Goal: Task Accomplishment & Management: Use online tool/utility

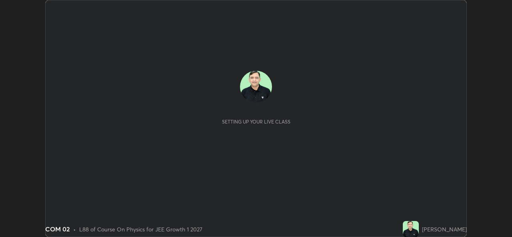
scroll to position [237, 512]
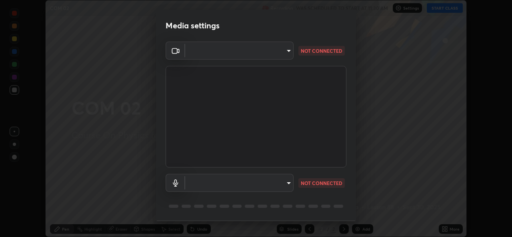
type input "d5dd4d4f0ad50d578cabb58e37a21e958f8cd01c412184e56a13254a0c40bdc7"
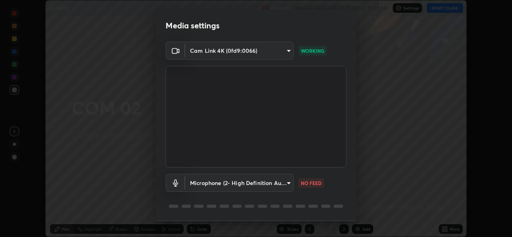
click at [287, 184] on body "Erase all COM 02 Recording WAS SCHEDULED TO START AT 11:30 AM Settings START CL…" at bounding box center [256, 118] width 512 height 237
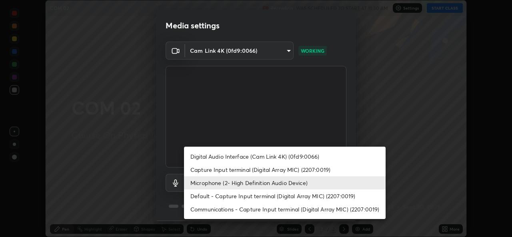
click at [311, 196] on li "Default - Capture Input terminal (Digital Array MIC) (2207:0019)" at bounding box center [285, 196] width 202 height 13
type input "default"
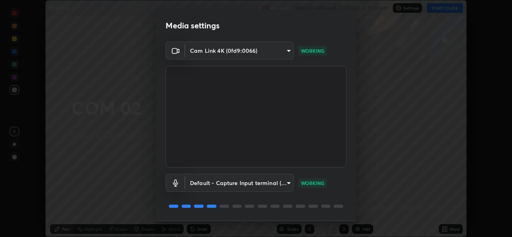
scroll to position [25, 0]
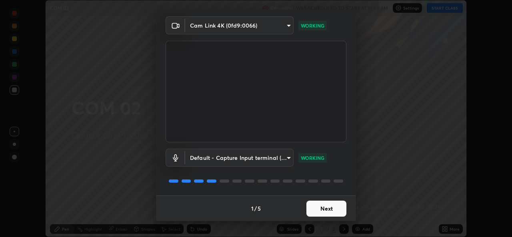
click at [333, 210] on button "Next" at bounding box center [327, 209] width 40 height 16
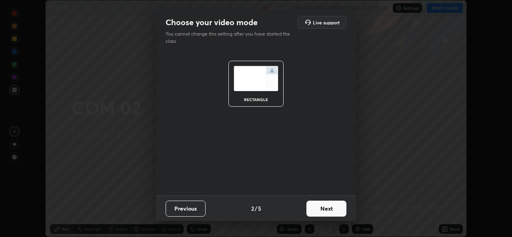
click at [337, 209] on button "Next" at bounding box center [327, 209] width 40 height 16
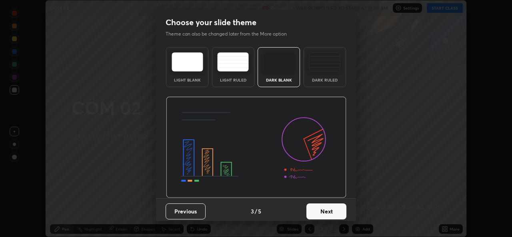
click at [340, 211] on button "Next" at bounding box center [327, 212] width 40 height 16
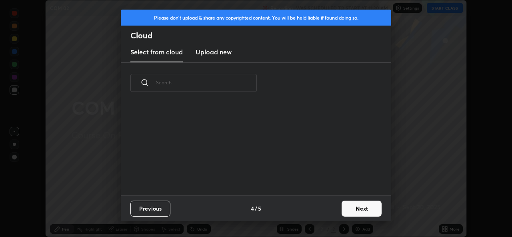
click at [350, 208] on button "Next" at bounding box center [362, 209] width 40 height 16
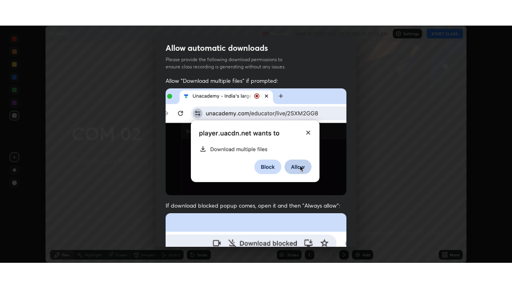
scroll to position [188, 0]
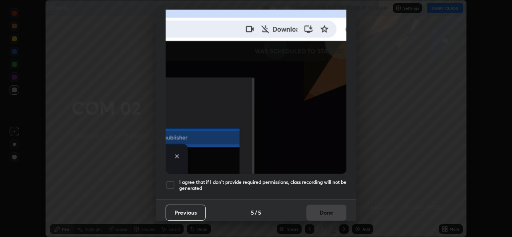
click at [173, 182] on div at bounding box center [171, 185] width 10 height 10
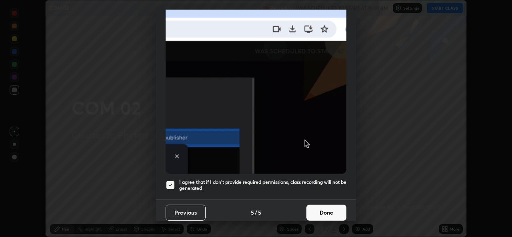
click at [327, 209] on button "Done" at bounding box center [327, 213] width 40 height 16
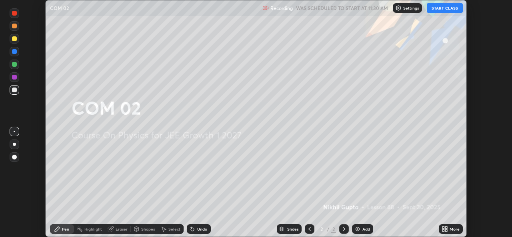
click at [437, 9] on button "START CLASS" at bounding box center [445, 8] width 36 height 10
click at [453, 229] on div "More" at bounding box center [455, 229] width 10 height 4
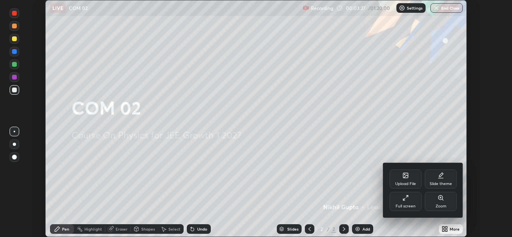
click at [410, 203] on div "Full screen" at bounding box center [406, 201] width 32 height 19
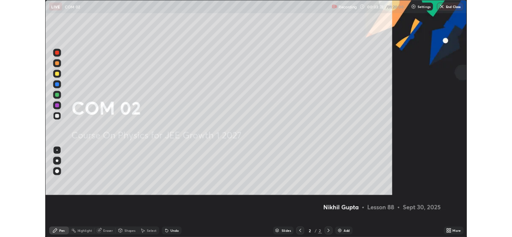
scroll to position [288, 512]
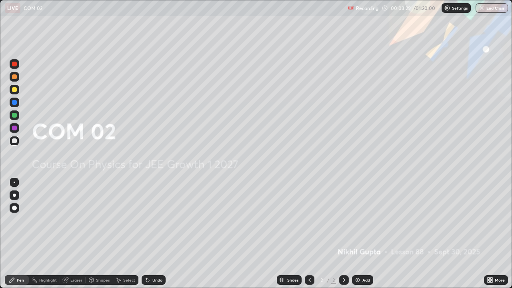
click at [366, 237] on div "Add" at bounding box center [367, 280] width 8 height 4
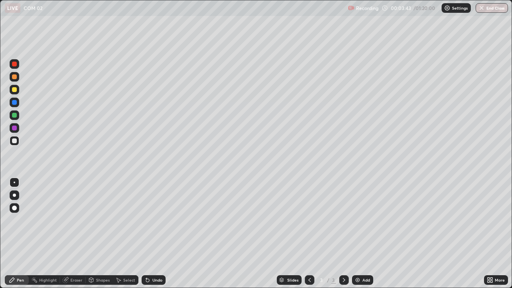
click at [14, 90] on div at bounding box center [14, 89] width 5 height 5
click at [14, 144] on div at bounding box center [15, 141] width 10 height 10
click at [152, 237] on div "Undo" at bounding box center [157, 280] width 10 height 4
click at [14, 77] on div at bounding box center [14, 76] width 5 height 5
click at [10, 141] on div at bounding box center [15, 141] width 10 height 10
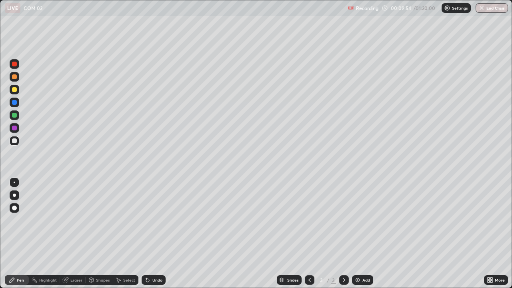
click at [11, 79] on div at bounding box center [15, 77] width 10 height 10
click at [13, 141] on div at bounding box center [14, 140] width 5 height 5
click at [153, 237] on div "Undo" at bounding box center [157, 280] width 10 height 4
click at [96, 237] on div "Shapes" at bounding box center [103, 280] width 14 height 4
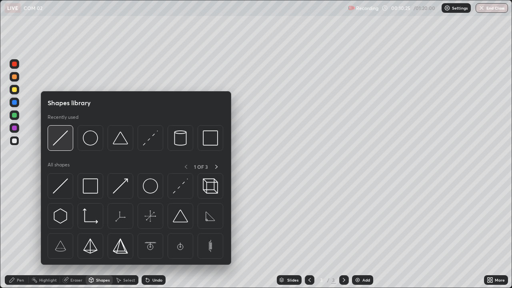
click at [63, 143] on img at bounding box center [60, 137] width 15 height 15
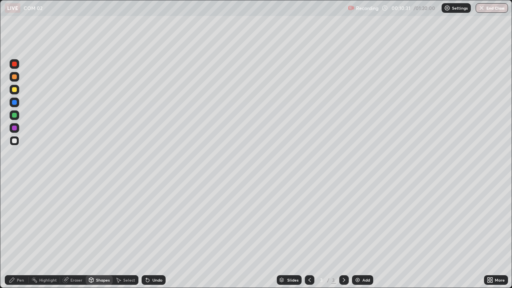
click at [17, 237] on div "Pen" at bounding box center [20, 280] width 7 height 4
click at [364, 237] on div "Add" at bounding box center [367, 280] width 8 height 4
click at [14, 90] on div at bounding box center [14, 89] width 5 height 5
click at [16, 141] on div at bounding box center [14, 140] width 5 height 5
click at [363, 237] on div "Add" at bounding box center [367, 280] width 8 height 4
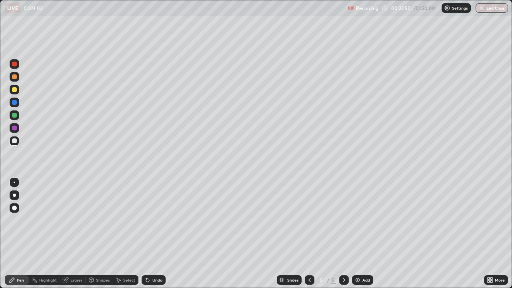
click at [359, 237] on img at bounding box center [358, 280] width 6 height 6
click at [16, 90] on div at bounding box center [14, 89] width 5 height 5
click at [14, 141] on div at bounding box center [14, 140] width 5 height 5
click at [13, 206] on div at bounding box center [15, 208] width 10 height 10
click at [14, 182] on div at bounding box center [15, 183] width 2 height 2
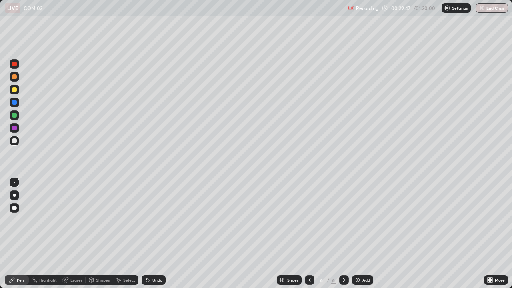
click at [491, 237] on icon at bounding box center [492, 281] width 2 height 2
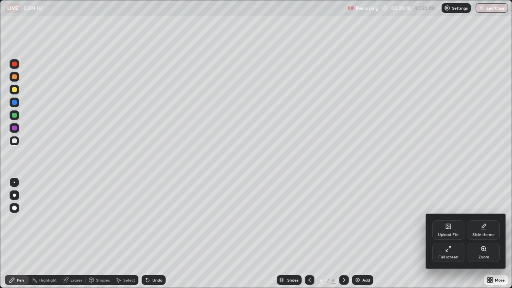
click at [451, 237] on icon at bounding box center [448, 249] width 6 height 6
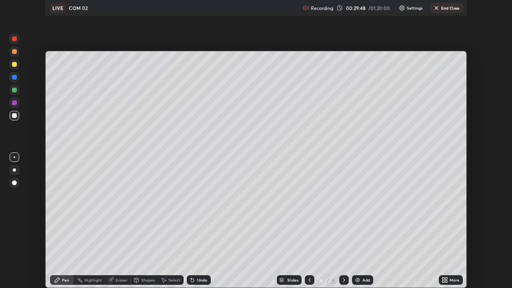
scroll to position [39777, 39502]
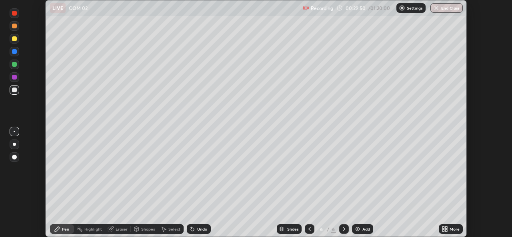
click at [489, 64] on div "Setting up your live class" at bounding box center [256, 118] width 512 height 237
click at [446, 228] on icon at bounding box center [446, 228] width 2 height 2
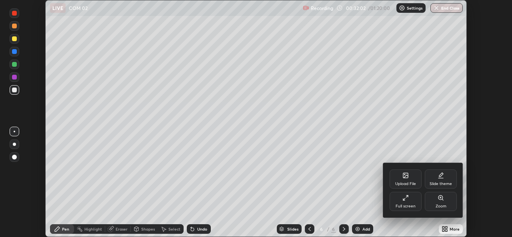
click at [407, 202] on div "Full screen" at bounding box center [406, 201] width 32 height 19
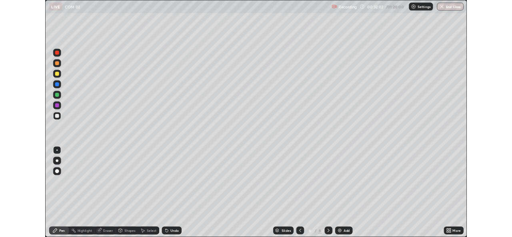
scroll to position [288, 512]
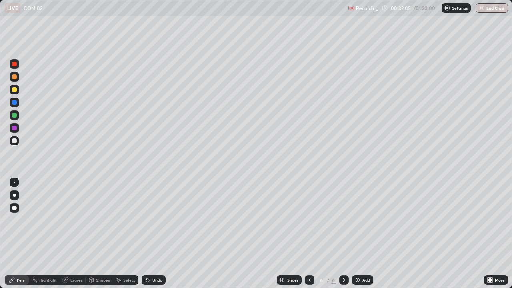
click at [366, 237] on div "Add" at bounding box center [367, 280] width 8 height 4
click at [15, 90] on div at bounding box center [14, 89] width 5 height 5
click at [15, 142] on div at bounding box center [14, 140] width 5 height 5
click at [495, 237] on div "More" at bounding box center [500, 280] width 10 height 4
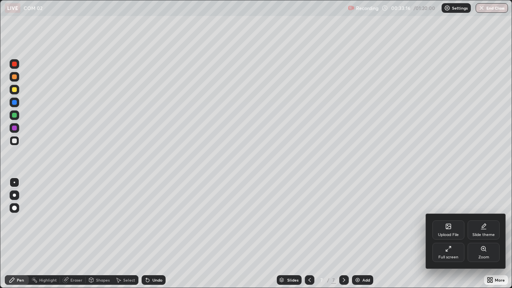
click at [450, 237] on div "Full screen" at bounding box center [449, 252] width 32 height 19
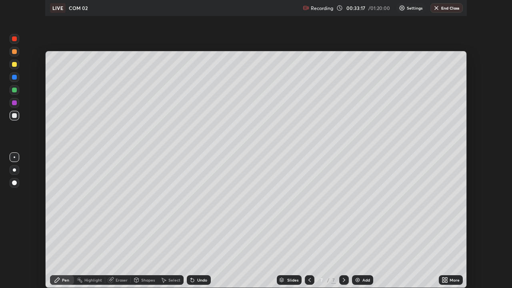
scroll to position [39777, 39502]
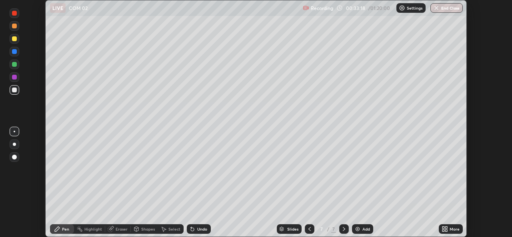
click at [485, 65] on div "Setting up your live class" at bounding box center [256, 118] width 512 height 237
click at [449, 230] on div "More" at bounding box center [451, 229] width 24 height 10
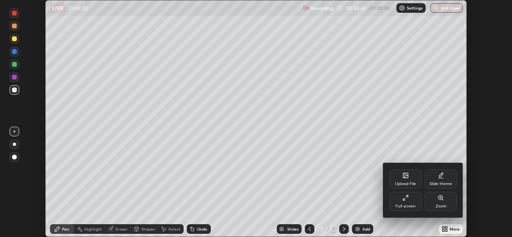
click at [406, 200] on icon at bounding box center [406, 198] width 6 height 6
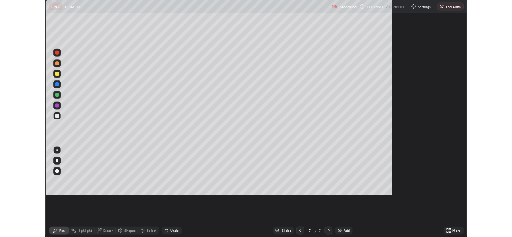
scroll to position [288, 512]
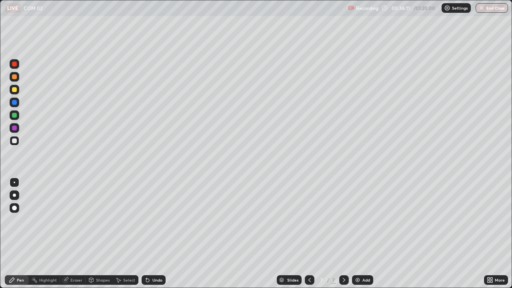
click at [365, 237] on div "Add" at bounding box center [367, 280] width 8 height 4
click at [103, 237] on div "Shapes" at bounding box center [103, 280] width 14 height 4
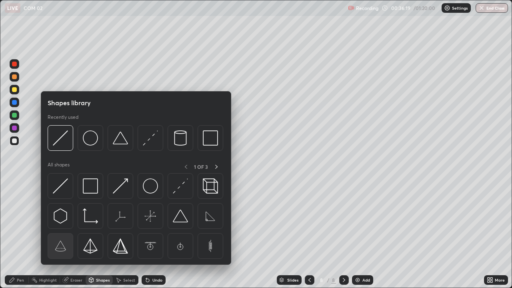
click at [64, 237] on img at bounding box center [60, 245] width 15 height 15
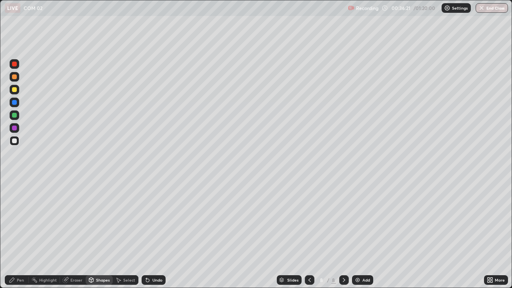
click at [16, 77] on div at bounding box center [14, 76] width 5 height 5
click at [125, 237] on div "Select" at bounding box center [129, 280] width 12 height 4
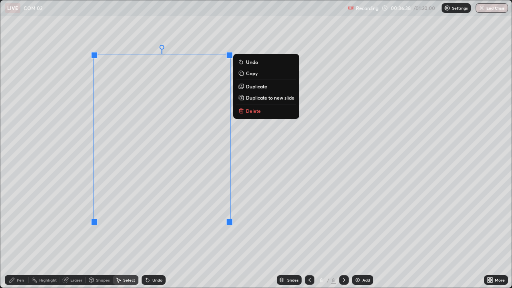
click at [137, 237] on div "180 ° Undo Copy Duplicate Duplicate to new slide Delete" at bounding box center [255, 143] width 511 height 287
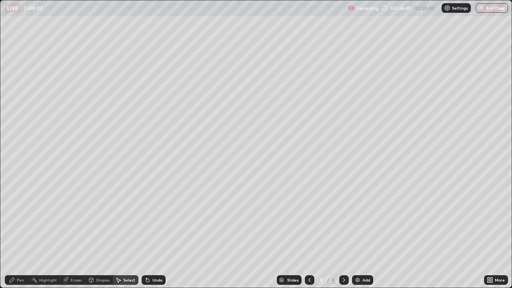
click at [18, 237] on div "Pen" at bounding box center [17, 280] width 24 height 10
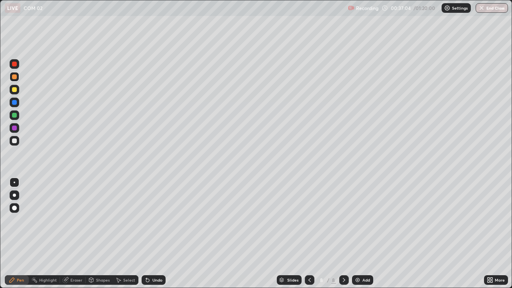
click at [15, 140] on div at bounding box center [14, 140] width 5 height 5
click at [13, 91] on div at bounding box center [14, 89] width 5 height 5
click at [156, 237] on div "Undo" at bounding box center [157, 280] width 10 height 4
click at [14, 142] on div at bounding box center [14, 140] width 5 height 5
click at [366, 237] on div "Add" at bounding box center [367, 280] width 8 height 4
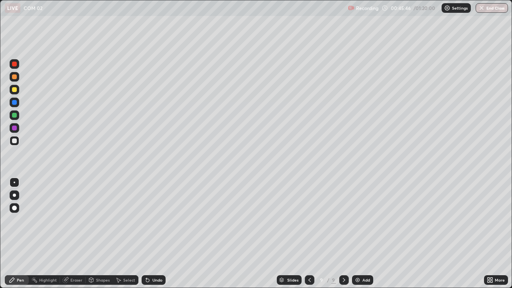
click at [309, 237] on icon at bounding box center [310, 280] width 6 height 6
click at [343, 237] on icon at bounding box center [344, 280] width 2 height 4
click at [308, 237] on div at bounding box center [310, 280] width 10 height 10
click at [343, 237] on icon at bounding box center [344, 280] width 6 height 6
click at [309, 237] on icon at bounding box center [310, 280] width 6 height 6
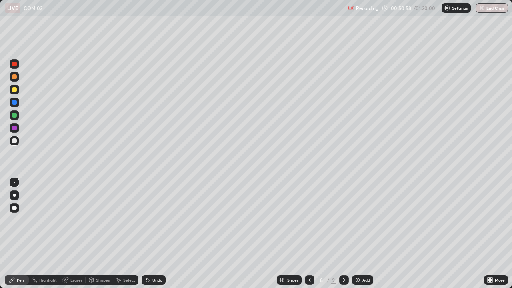
click at [343, 237] on icon at bounding box center [344, 280] width 6 height 6
click at [366, 237] on div "Add" at bounding box center [367, 280] width 8 height 4
click at [14, 76] on div at bounding box center [14, 76] width 5 height 5
click at [99, 237] on div "Shapes" at bounding box center [103, 280] width 14 height 4
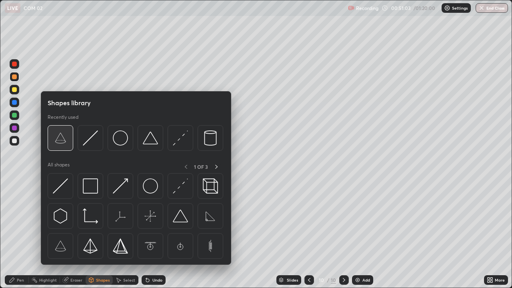
click at [62, 142] on img at bounding box center [60, 137] width 15 height 15
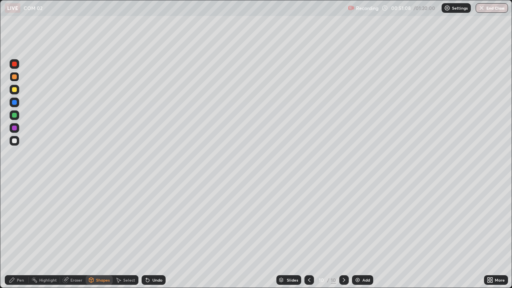
click at [122, 237] on div "Select" at bounding box center [126, 280] width 26 height 10
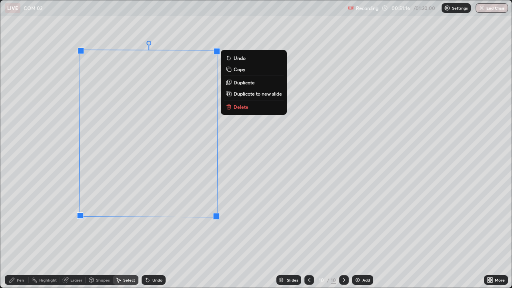
click at [120, 237] on div "180 ° Undo Copy Duplicate Duplicate to new slide Delete" at bounding box center [255, 143] width 511 height 287
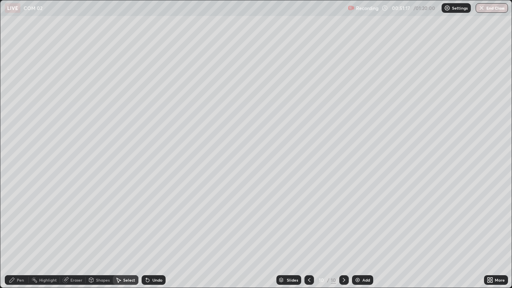
click at [18, 237] on div "Pen" at bounding box center [20, 280] width 7 height 4
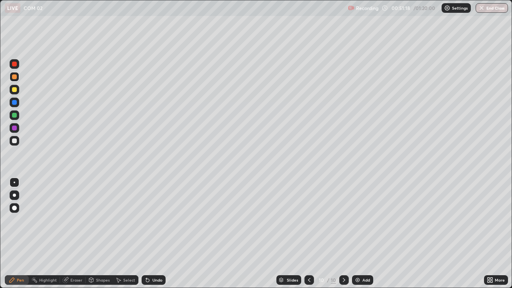
click at [10, 140] on div at bounding box center [15, 141] width 10 height 10
click at [489, 237] on icon at bounding box center [489, 281] width 2 height 2
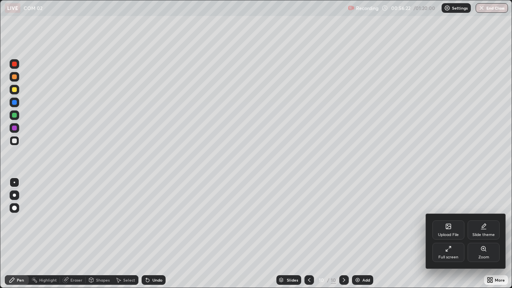
click at [450, 237] on icon at bounding box center [448, 249] width 6 height 6
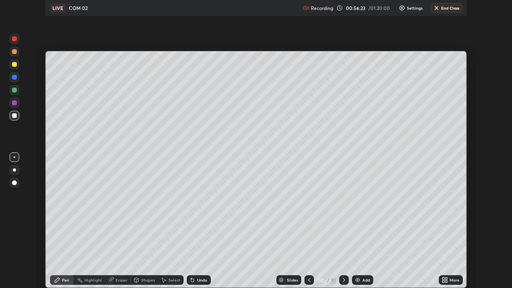
scroll to position [39777, 39502]
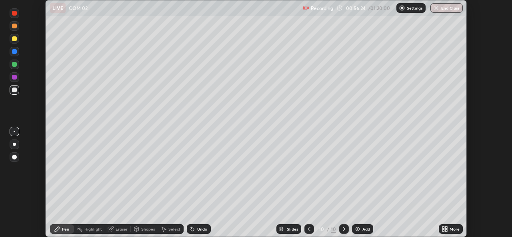
click at [483, 66] on div "Setting up your live class" at bounding box center [256, 118] width 512 height 237
click at [479, 126] on div "Setting up your live class" at bounding box center [256, 118] width 512 height 237
click at [448, 228] on icon at bounding box center [445, 229] width 6 height 6
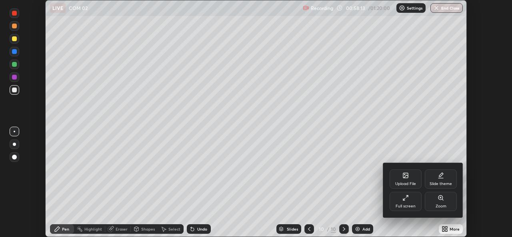
click at [405, 200] on icon at bounding box center [404, 200] width 2 height 2
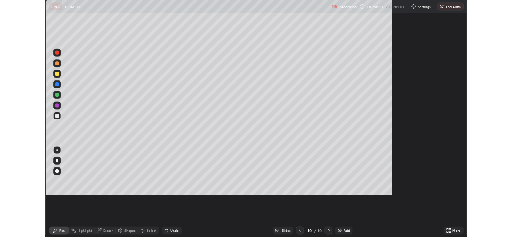
scroll to position [288, 512]
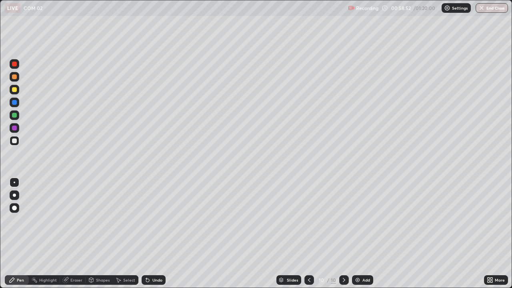
click at [153, 237] on div "Undo" at bounding box center [154, 280] width 24 height 10
click at [154, 237] on div "Undo" at bounding box center [157, 280] width 10 height 4
click at [152, 237] on div "Undo" at bounding box center [154, 280] width 24 height 10
click at [363, 237] on div "Add" at bounding box center [367, 280] width 8 height 4
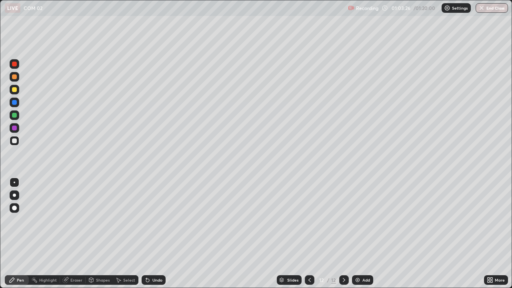
click at [15, 90] on div at bounding box center [14, 89] width 5 height 5
click at [14, 142] on div at bounding box center [14, 140] width 5 height 5
click at [495, 237] on div "More" at bounding box center [500, 280] width 10 height 4
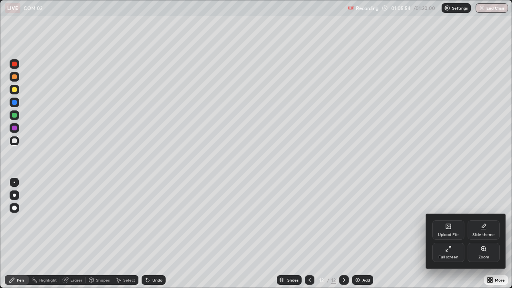
click at [448, 237] on div "Full screen" at bounding box center [449, 252] width 32 height 19
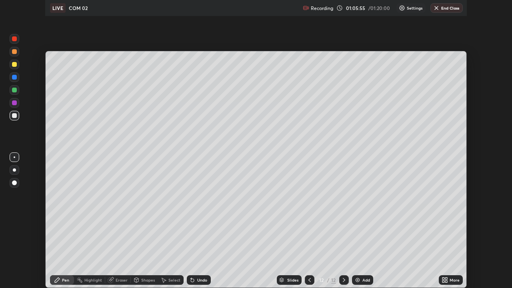
scroll to position [39777, 39502]
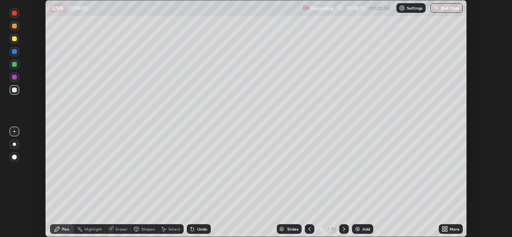
click at [451, 231] on div "More" at bounding box center [455, 229] width 10 height 4
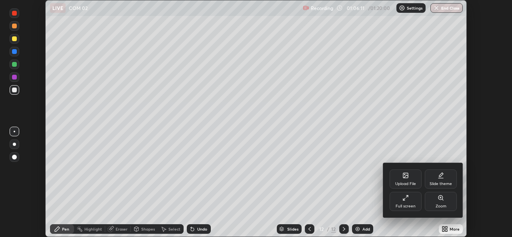
click at [412, 205] on div "Full screen" at bounding box center [406, 206] width 20 height 4
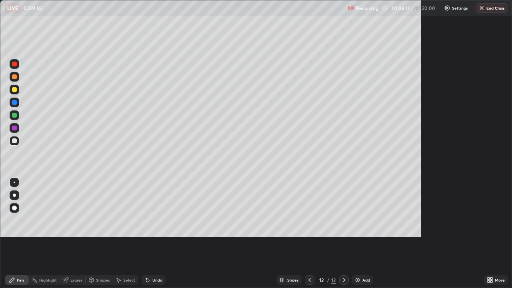
scroll to position [288, 512]
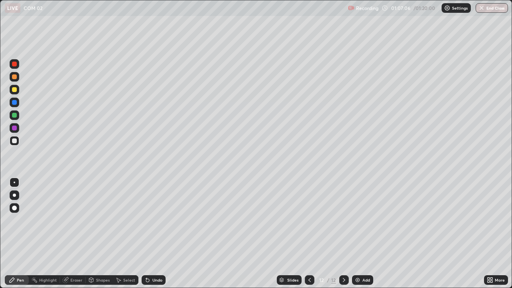
click at [153, 237] on div "Undo" at bounding box center [157, 280] width 10 height 4
click at [155, 237] on div "Undo" at bounding box center [157, 280] width 10 height 4
click at [152, 237] on div "Undo" at bounding box center [157, 280] width 10 height 4
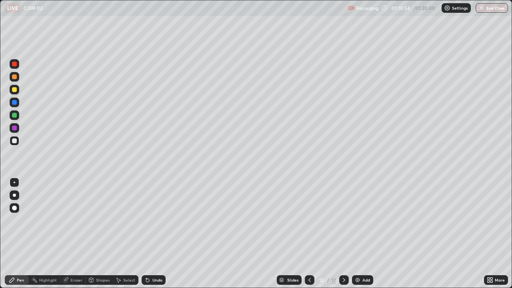
click at [490, 11] on button "End Class" at bounding box center [492, 8] width 32 height 10
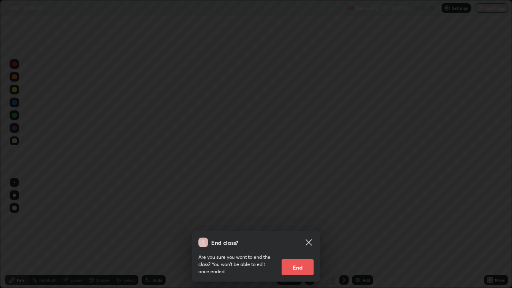
click at [311, 237] on button "End" at bounding box center [298, 267] width 32 height 16
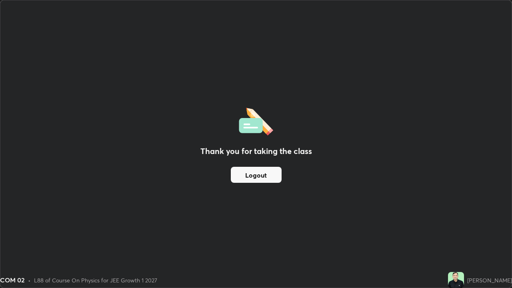
click at [262, 175] on button "Logout" at bounding box center [256, 175] width 51 height 16
